Goal: Transaction & Acquisition: Book appointment/travel/reservation

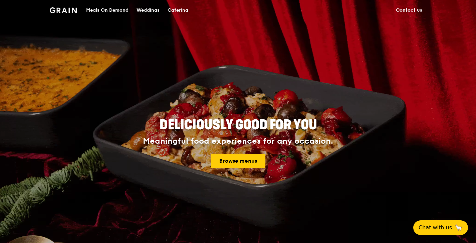
click at [180, 13] on div "Catering" at bounding box center [177, 10] width 21 height 20
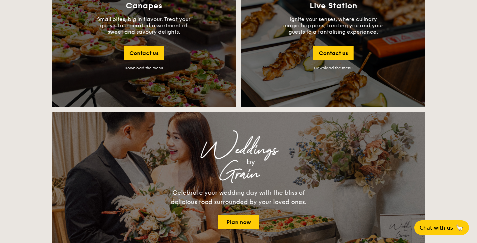
scroll to position [777, 0]
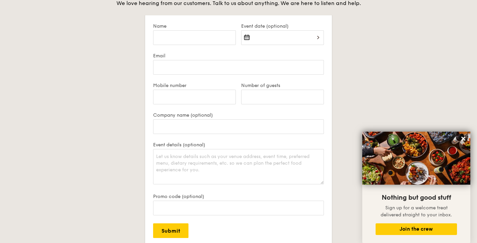
scroll to position [1312, 0]
click at [293, 39] on div at bounding box center [282, 40] width 83 height 23
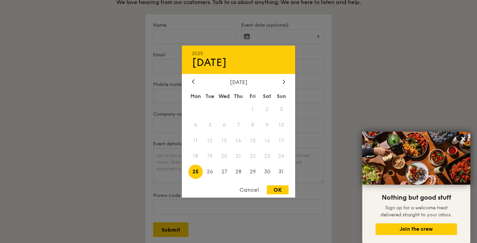
click at [256, 189] on div "Cancel" at bounding box center [249, 189] width 33 height 9
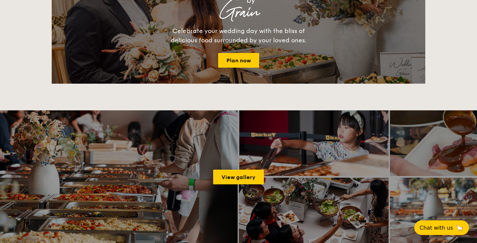
scroll to position [939, 0]
